Goal: Task Accomplishment & Management: Use online tool/utility

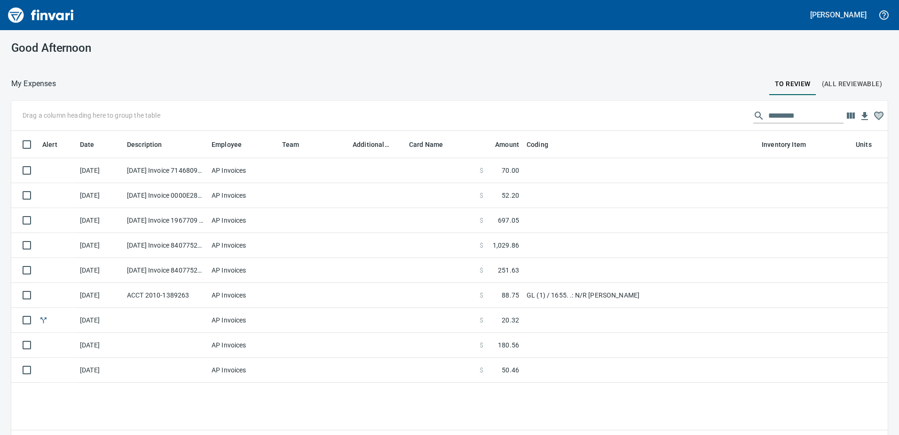
scroll to position [317, 863]
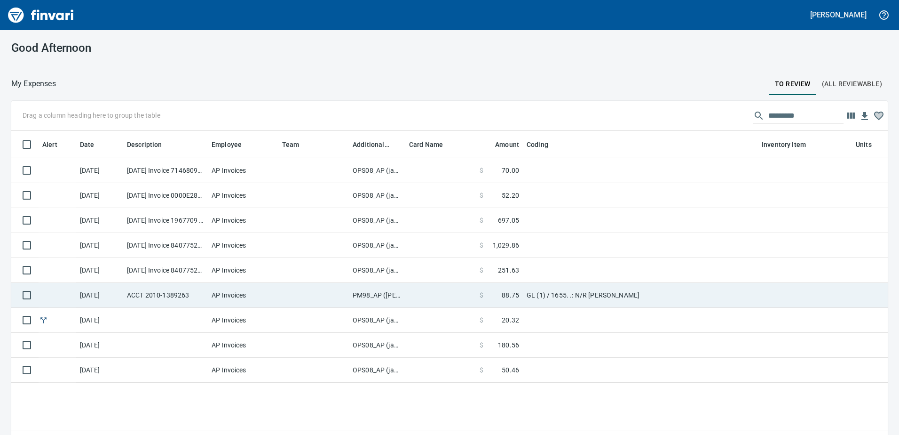
click at [364, 292] on td "PM98_AP ([PERSON_NAME], [PERSON_NAME])" at bounding box center [377, 295] width 56 height 25
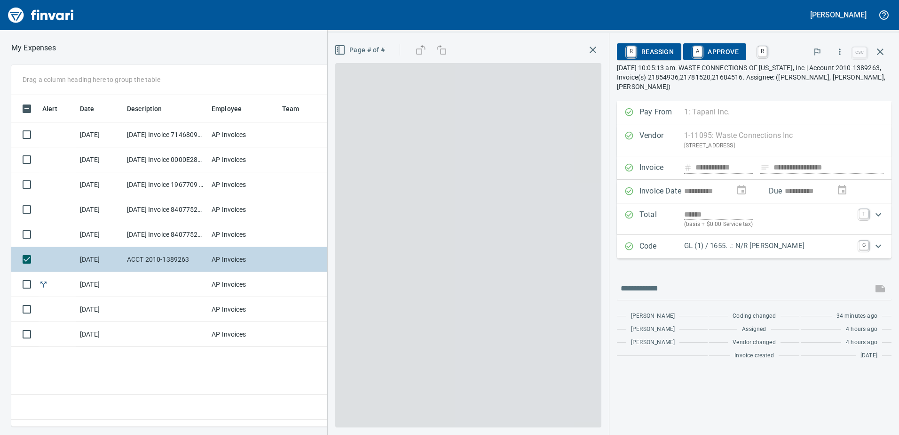
scroll to position [317, 634]
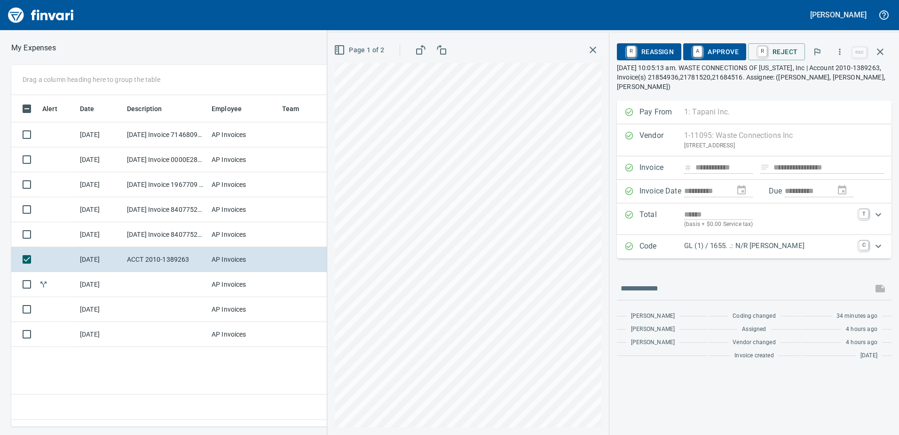
click at [728, 48] on span "A Approve" at bounding box center [715, 52] width 48 height 16
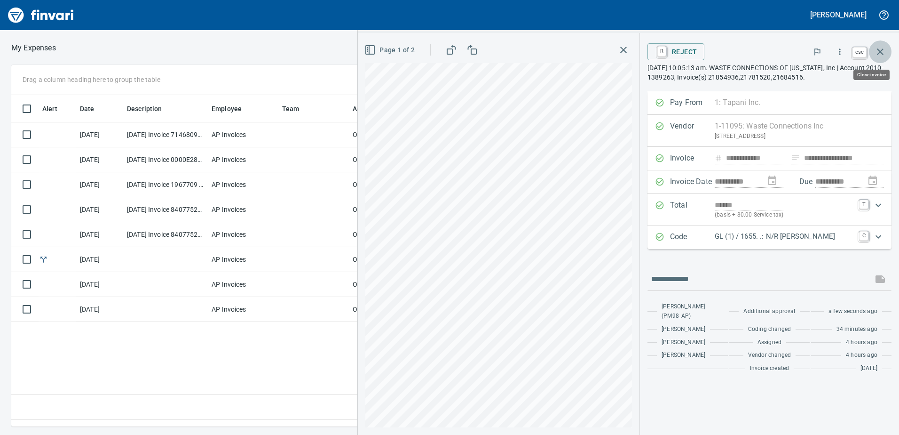
click at [882, 48] on icon "button" at bounding box center [880, 51] width 11 height 11
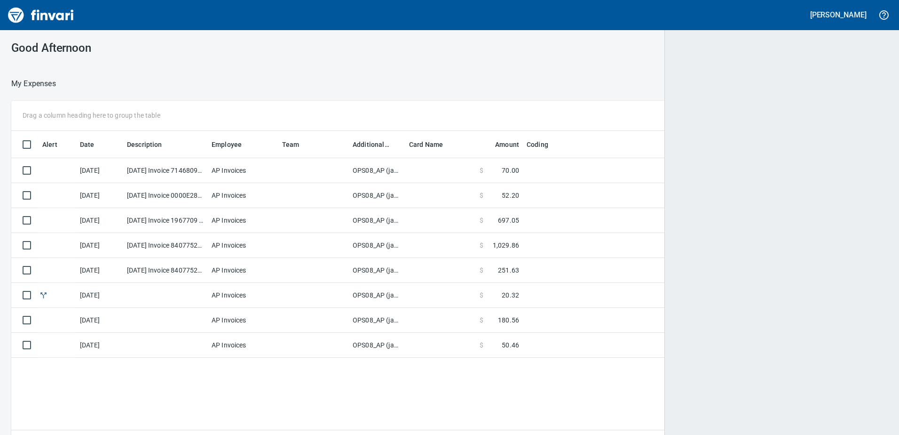
scroll to position [317, 861]
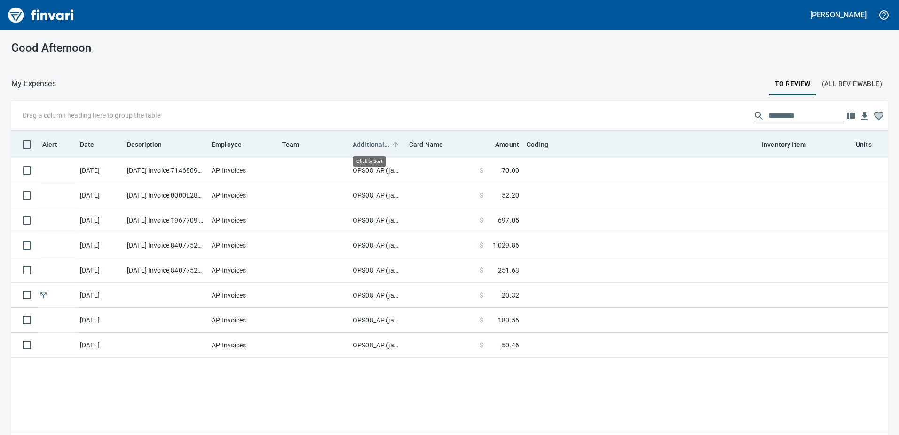
click at [375, 143] on span "Additional Reviewer" at bounding box center [371, 144] width 37 height 11
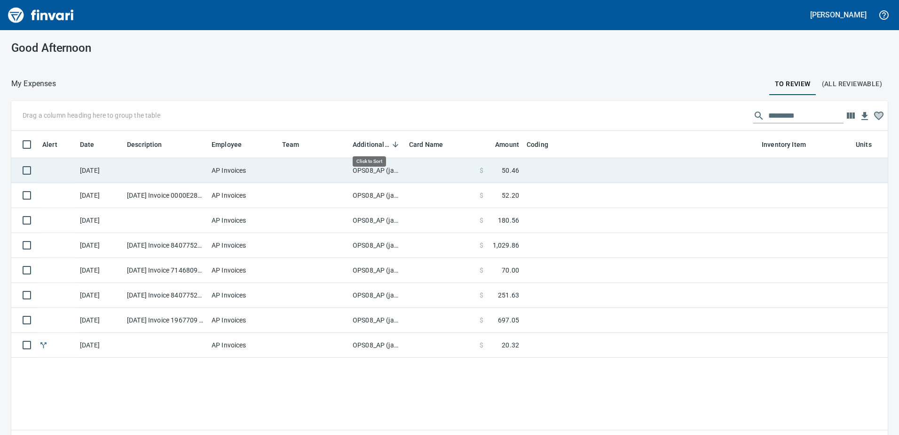
scroll to position [317, 863]
